Goal: Navigation & Orientation: Find specific page/section

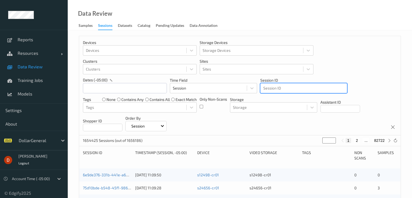
click at [301, 87] on div at bounding box center [303, 88] width 81 height 6
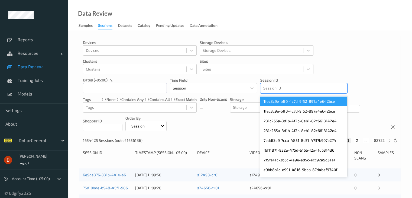
click at [288, 90] on div at bounding box center [303, 88] width 81 height 6
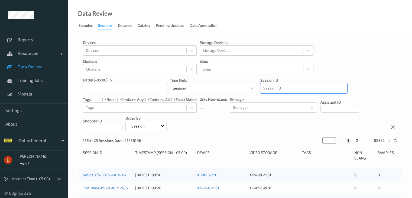
click at [288, 90] on div at bounding box center [303, 88] width 81 height 6
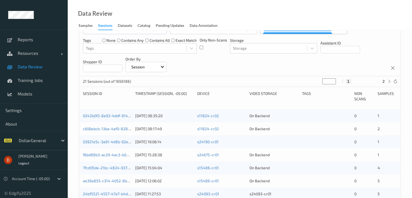
scroll to position [81, 0]
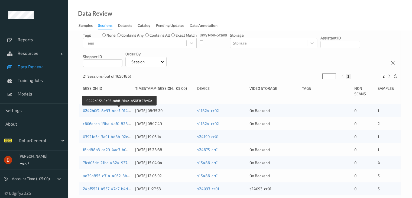
click at [104, 110] on link "0242b0f2-8e93-4ddf-914e-456f3f53cd7a" at bounding box center [119, 110] width 73 height 5
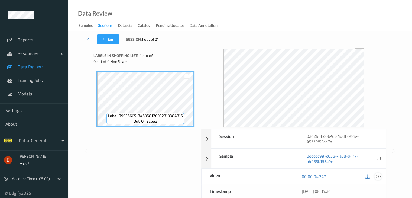
click at [375, 176] on div at bounding box center [377, 175] width 7 height 7
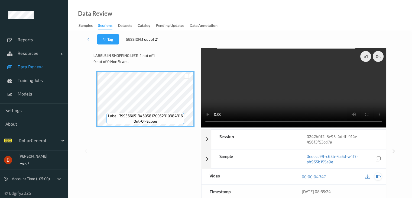
click at [379, 176] on div at bounding box center [377, 176] width 7 height 7
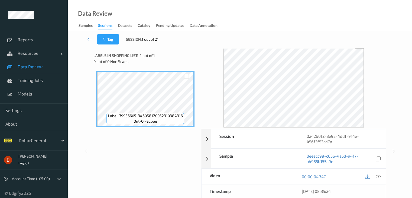
click at [91, 38] on icon at bounding box center [89, 38] width 5 height 5
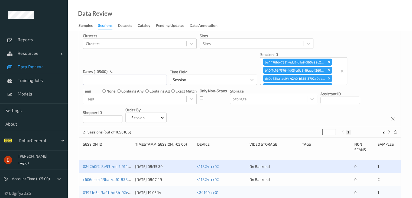
scroll to position [81, 0]
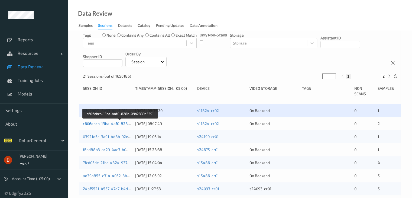
click at [104, 122] on link "c606ebcb-13ba-4af0-828b-09b2839a5391" at bounding box center [120, 123] width 74 height 5
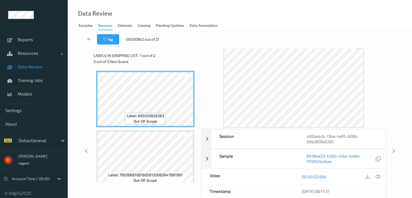
click at [90, 39] on icon at bounding box center [89, 38] width 5 height 5
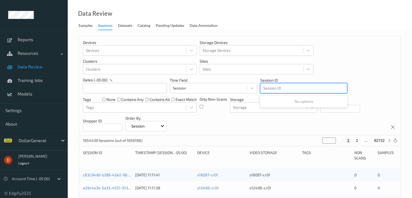
click at [304, 90] on div at bounding box center [303, 88] width 81 height 6
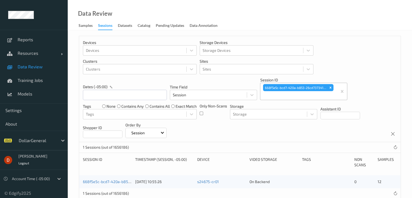
click at [273, 105] on p "Storage" at bounding box center [273, 105] width 87 height 5
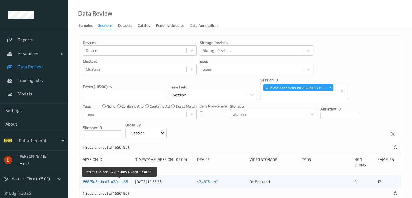
click at [118, 179] on link "668f5e5c-bcd7-420a-b853-26cd73734199" at bounding box center [120, 181] width 74 height 5
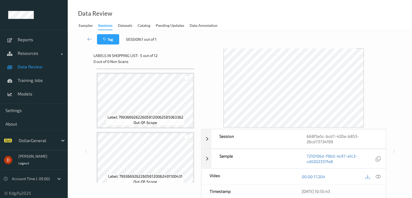
scroll to position [596, 0]
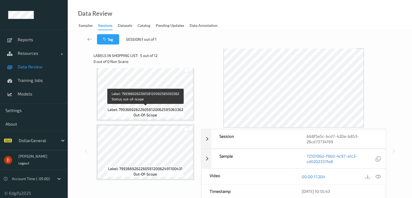
click at [178, 109] on span "Label: 799366926226058120062585063362" at bounding box center [145, 109] width 76 height 5
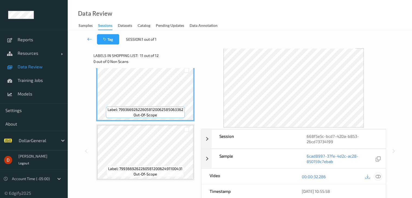
click at [378, 176] on icon at bounding box center [377, 176] width 5 height 5
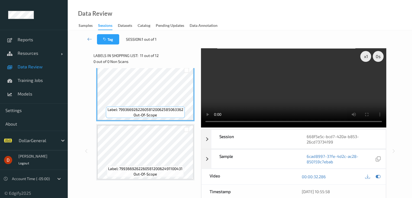
click at [210, 76] on video at bounding box center [293, 87] width 185 height 79
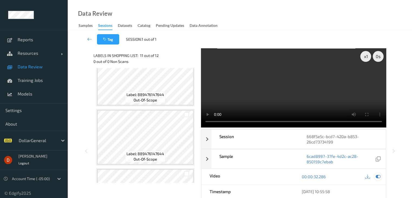
click at [379, 177] on icon at bounding box center [377, 176] width 5 height 5
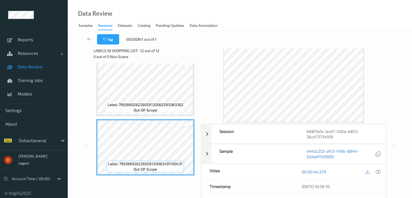
scroll to position [0, 0]
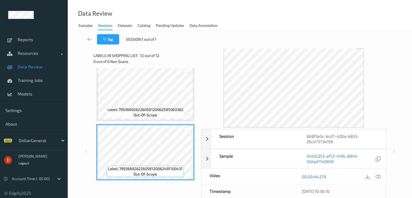
click at [381, 178] on div at bounding box center [373, 175] width 18 height 7
click at [378, 175] on icon at bounding box center [377, 176] width 5 height 5
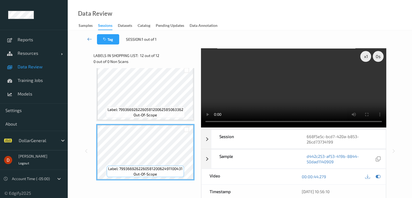
click at [89, 40] on icon at bounding box center [89, 38] width 5 height 5
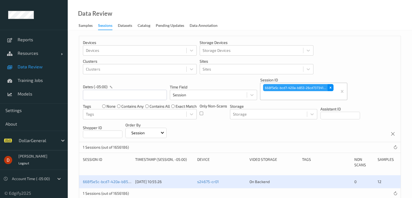
click at [331, 87] on icon "Remove 668f5e5c-bcd7-420a-b853-26cd73734199" at bounding box center [330, 88] width 4 height 4
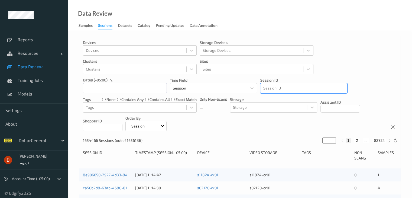
click at [317, 86] on div at bounding box center [303, 88] width 81 height 6
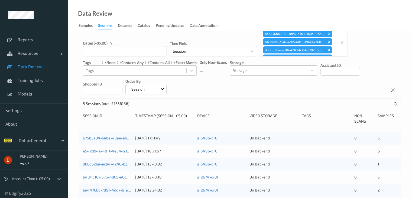
scroll to position [54, 0]
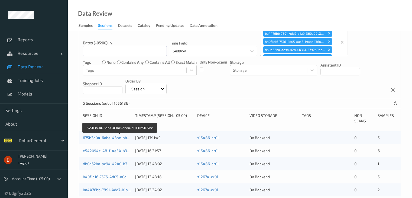
click at [107, 138] on link "675b3a04-6abe-43ae-abda-d0131b5677bc" at bounding box center [120, 137] width 74 height 5
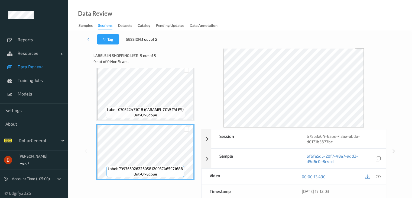
click at [91, 39] on icon at bounding box center [89, 38] width 5 height 5
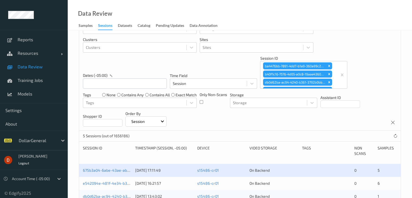
scroll to position [54, 0]
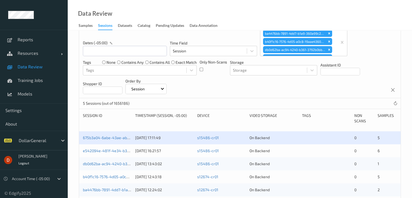
click at [254, 84] on div "Devices Devices Storage Devices Storage Devices Clusters Clusters Sites Sites d…" at bounding box center [239, 40] width 321 height 116
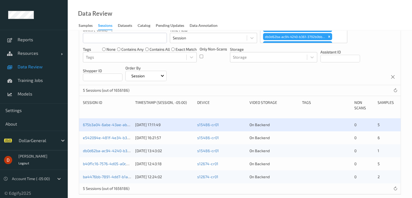
scroll to position [74, 0]
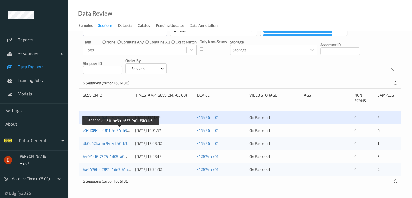
click at [120, 130] on link "e542094e-481f-4e34-b357-f40b55b9de3d" at bounding box center [120, 130] width 75 height 5
